Goal: Transaction & Acquisition: Purchase product/service

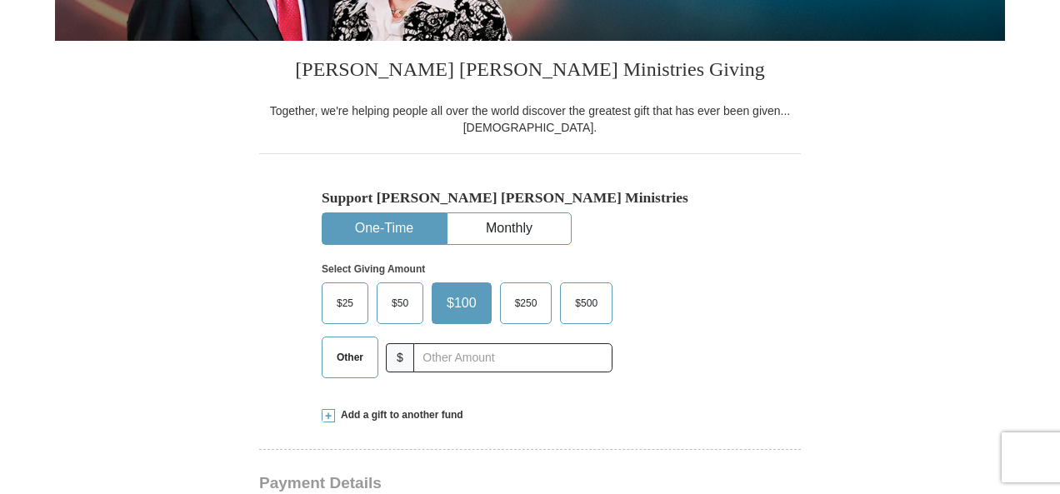
scroll to position [417, 0]
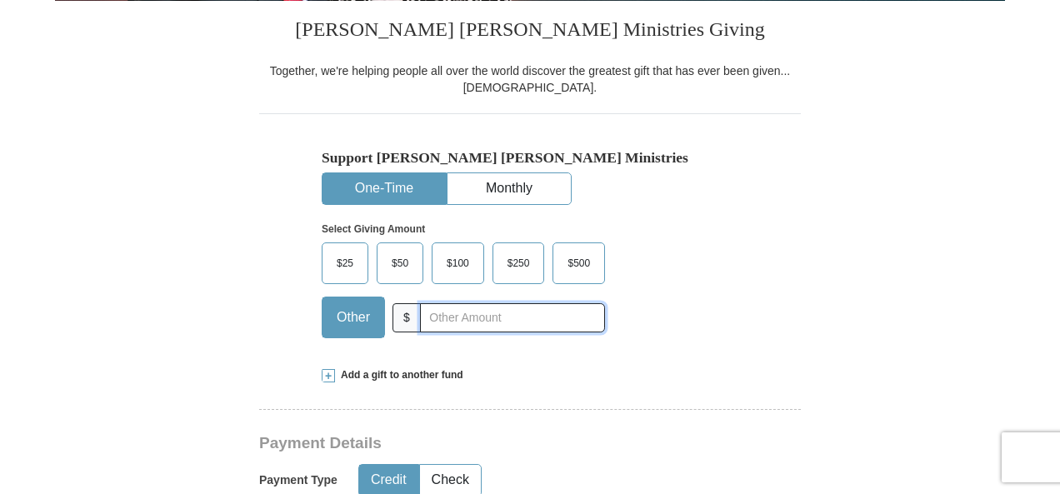
drag, startPoint x: 432, startPoint y: 317, endPoint x: 449, endPoint y: 330, distance: 20.8
click at [432, 317] on input "text" at bounding box center [512, 317] width 185 height 29
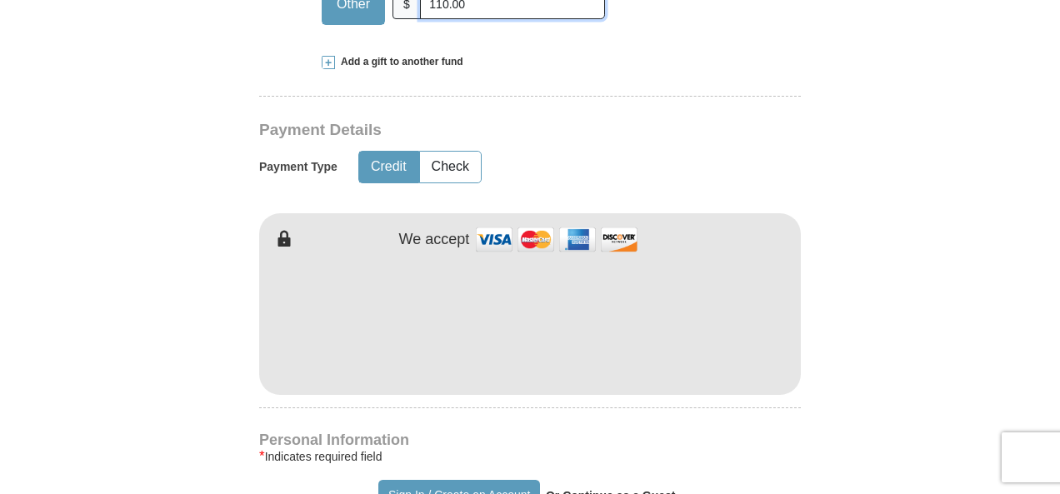
scroll to position [750, 0]
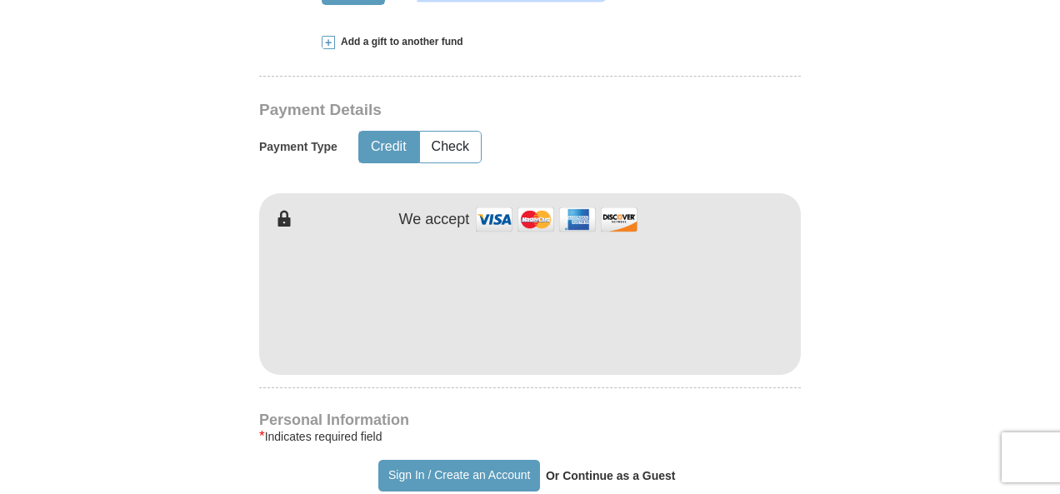
type input "110.00"
type input "[PERSON_NAME]"
click at [890, 294] on form "Already have an account? Sign in for faster giving. Don't have an account? Crea…" at bounding box center [530, 339] width 950 height 2044
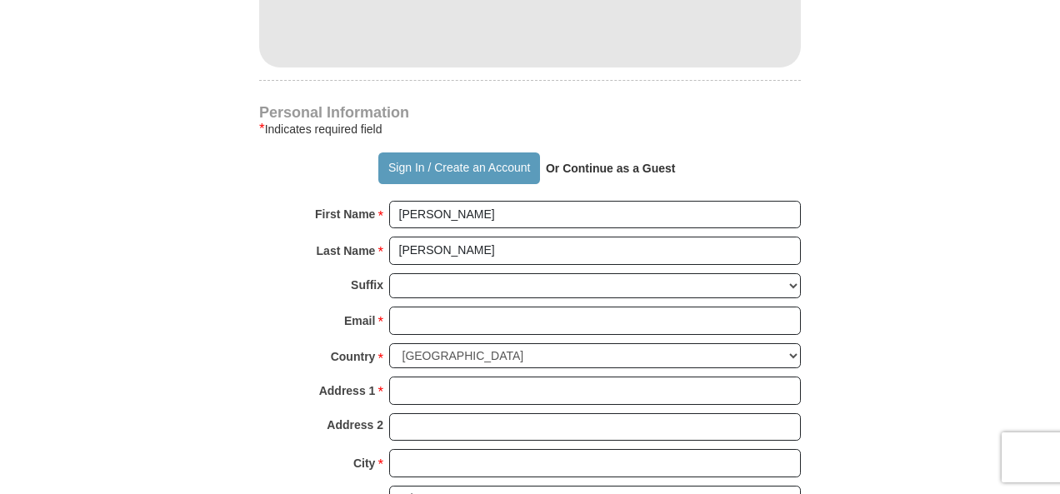
scroll to position [1083, 0]
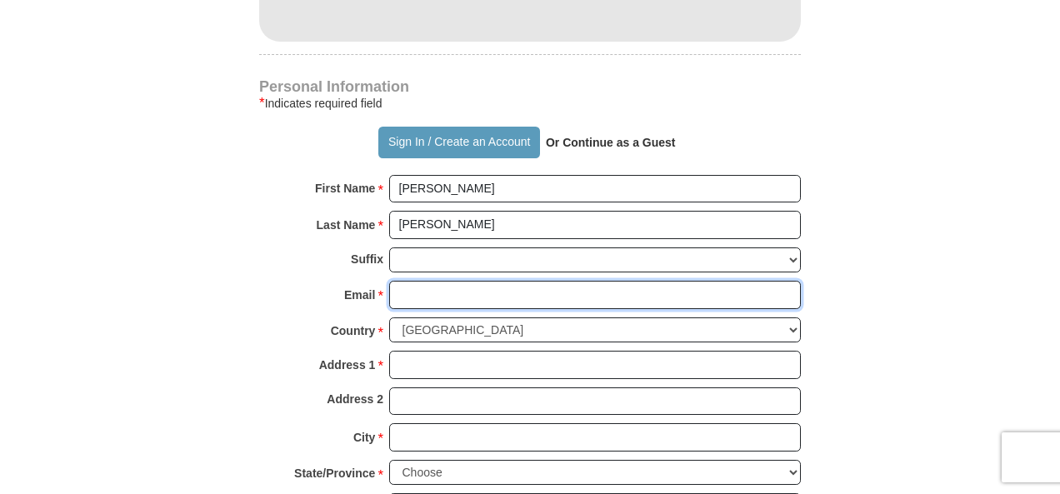
click at [457, 291] on input "Email *" at bounding box center [595, 295] width 412 height 28
type input "[EMAIL_ADDRESS][DOMAIN_NAME]"
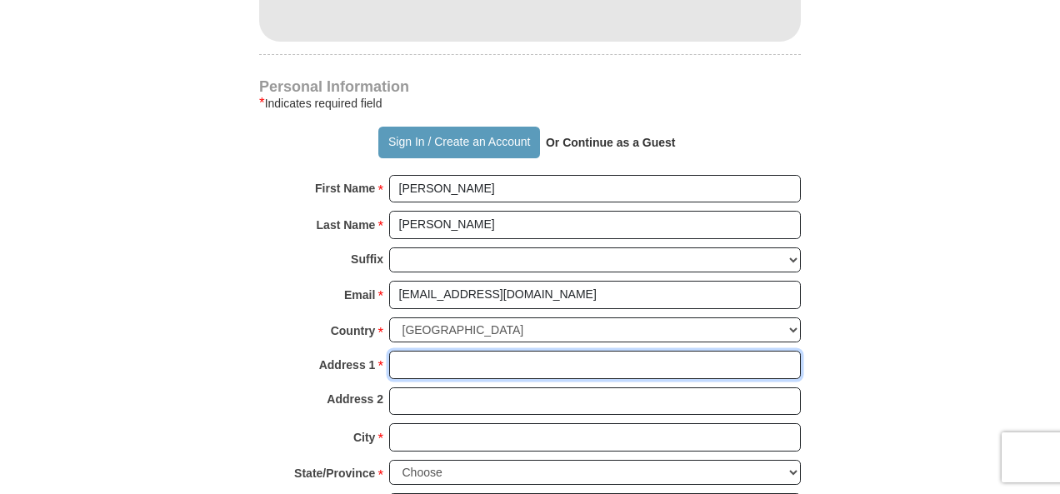
type input "[STREET_ADDRESS]"
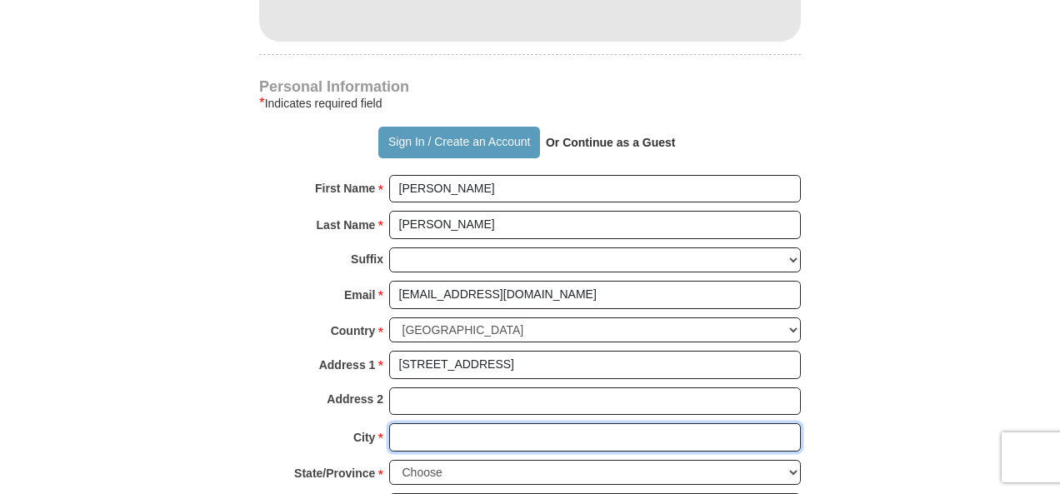
type input "[GEOGRAPHIC_DATA]"
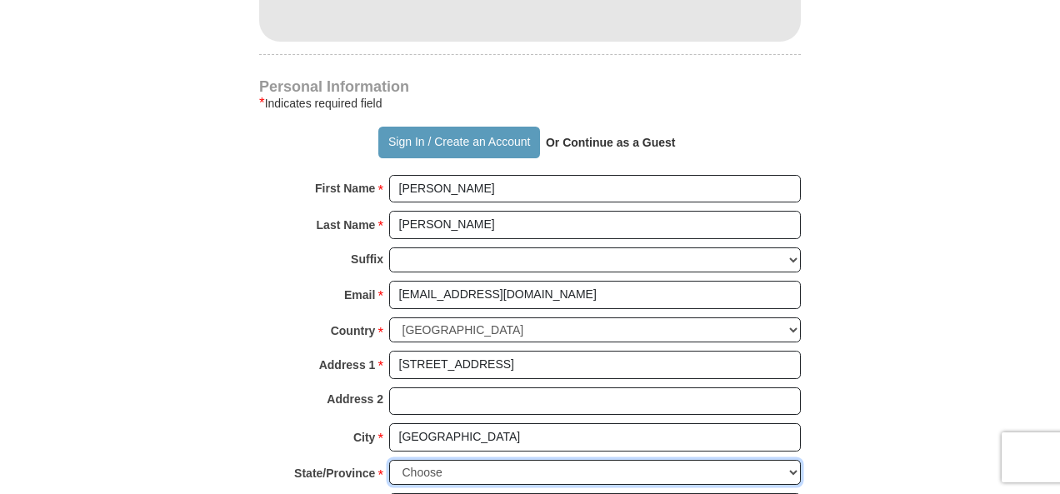
select select "OH"
type input "43081"
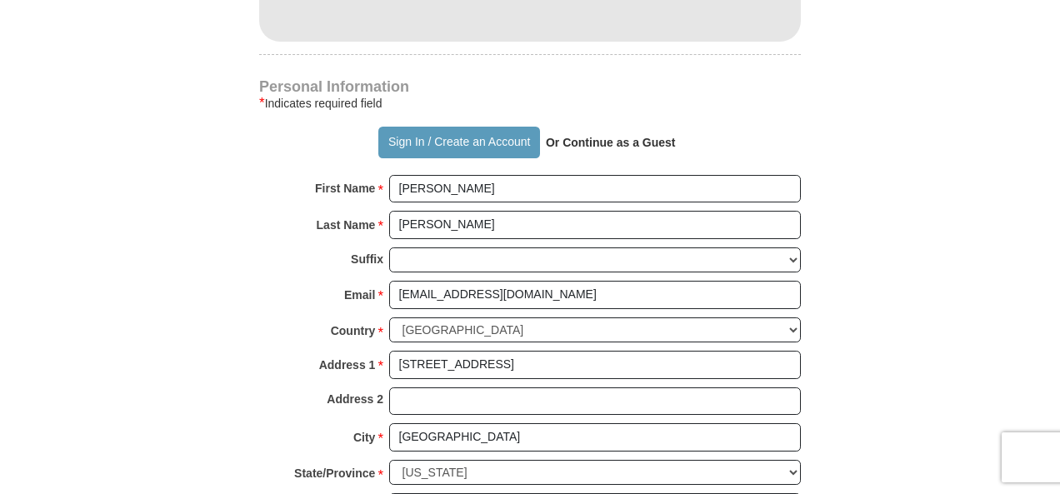
type input "6142840216"
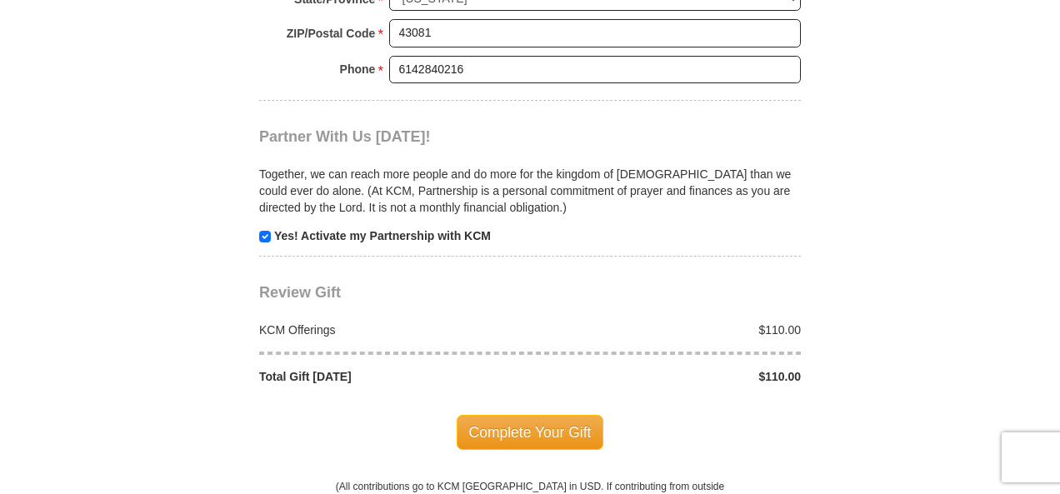
scroll to position [1583, 0]
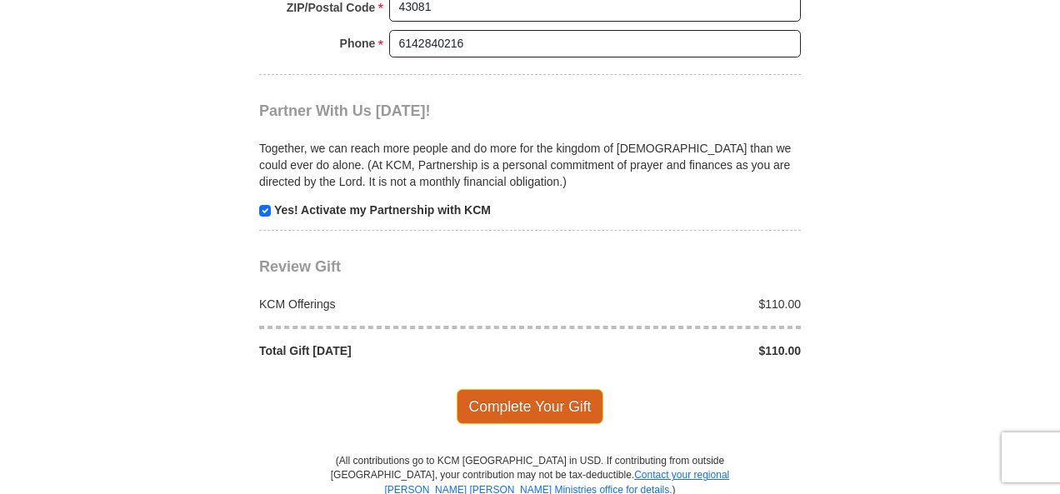
click at [519, 389] on span "Complete Your Gift" at bounding box center [530, 406] width 147 height 35
